Goal: Task Accomplishment & Management: Use online tool/utility

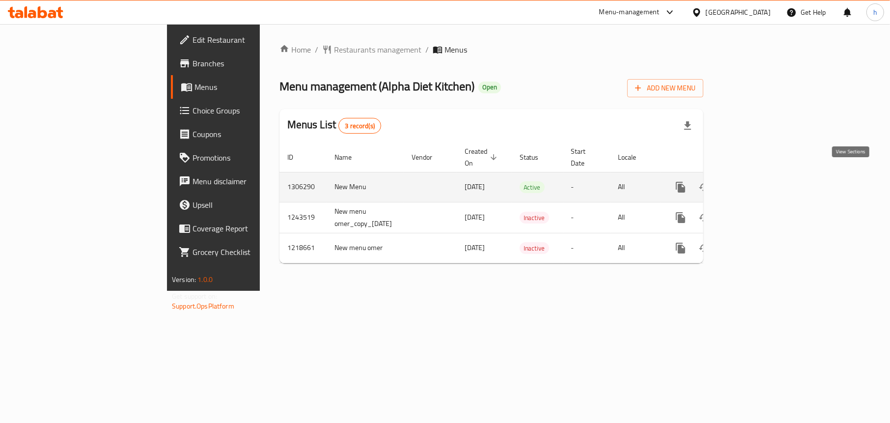
click at [757, 181] on icon "enhanced table" at bounding box center [752, 187] width 12 height 12
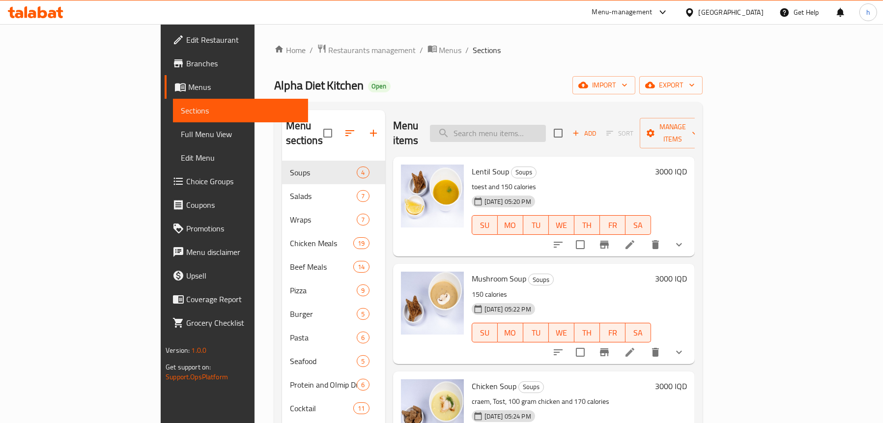
click at [524, 131] on input "search" at bounding box center [488, 133] width 116 height 17
paste input "Chicken Fahita Wrap"
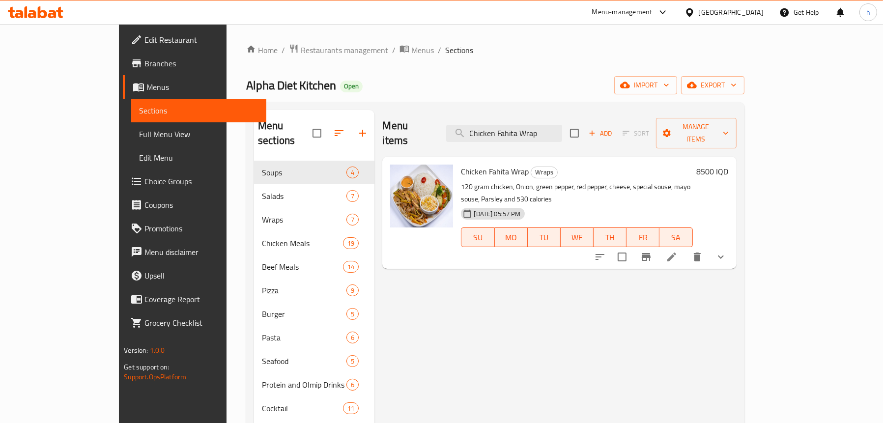
type input "Chicken Fahita Wrap"
click at [139, 133] on span "Full Menu View" at bounding box center [198, 134] width 119 height 12
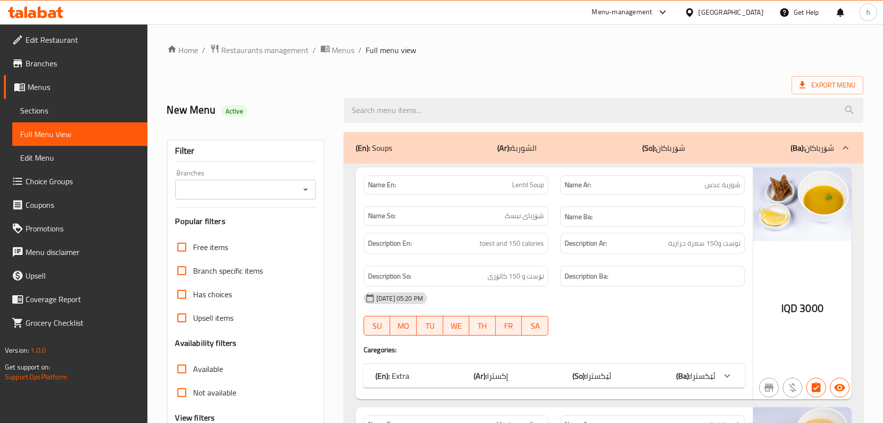
click at [311, 195] on div at bounding box center [305, 190] width 13 height 14
click at [303, 187] on icon "Open" at bounding box center [306, 190] width 12 height 12
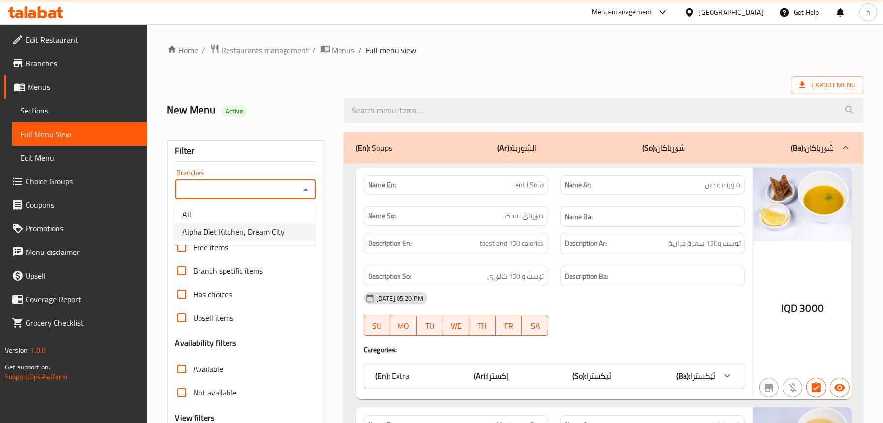
click at [238, 227] on span "Alpha Diet Kitchen, Dream City" at bounding box center [233, 232] width 102 height 12
type input "Alpha Diet Kitchen, Dream City"
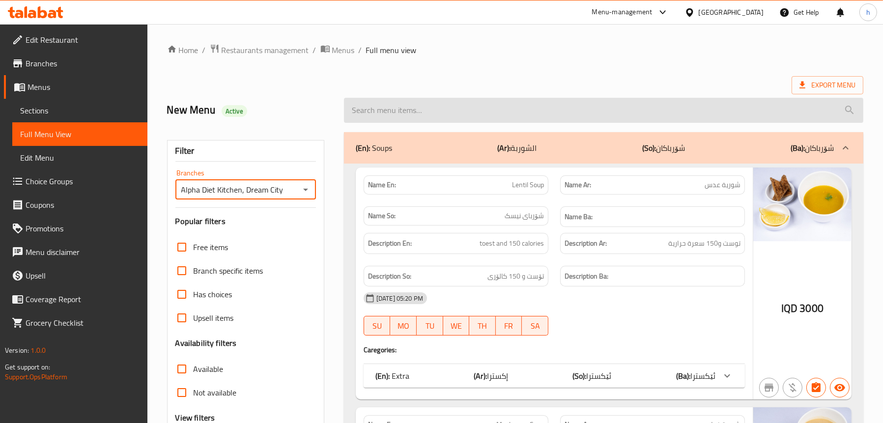
click at [428, 112] on input "search" at bounding box center [603, 110] width 519 height 25
paste input "Chicken Fahita Wrap"
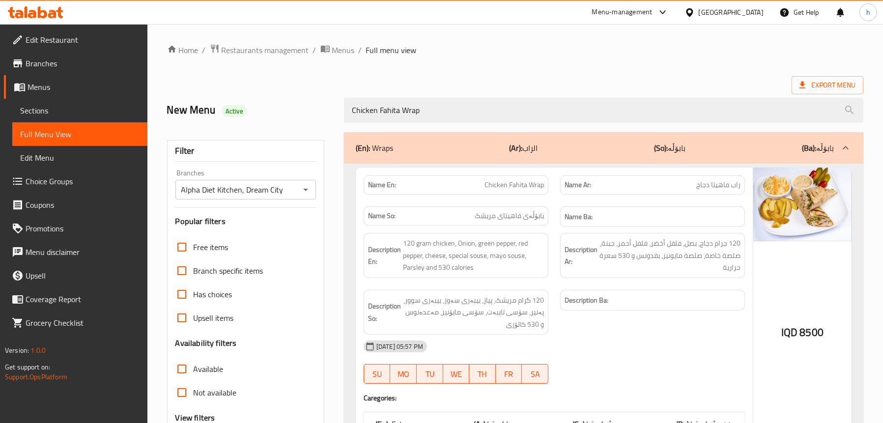
type input "Chicken Fahita Wrap"
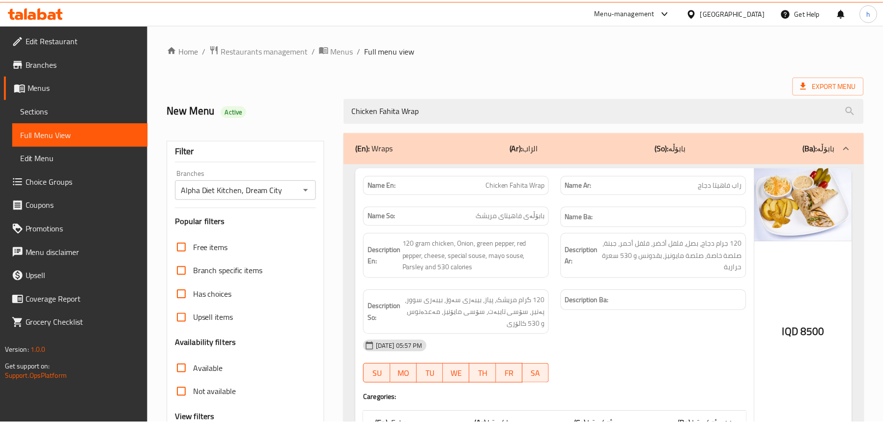
scroll to position [100, 0]
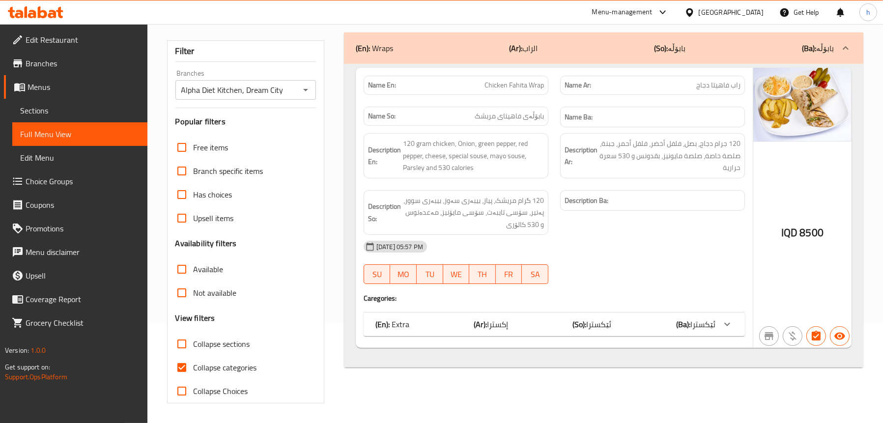
click at [36, 10] on icon at bounding box center [36, 12] width 56 height 12
